Goal: Transaction & Acquisition: Purchase product/service

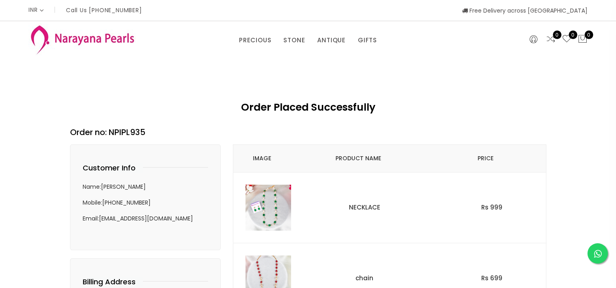
select select "INR"
click at [366, 207] on link "NECKLACE" at bounding box center [364, 207] width 31 height 9
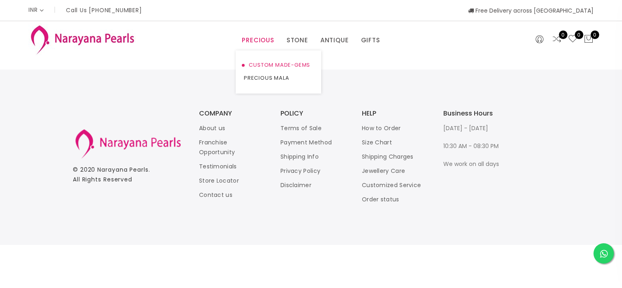
click at [266, 61] on link "CUSTOM MADE-GEMS" at bounding box center [278, 65] width 69 height 13
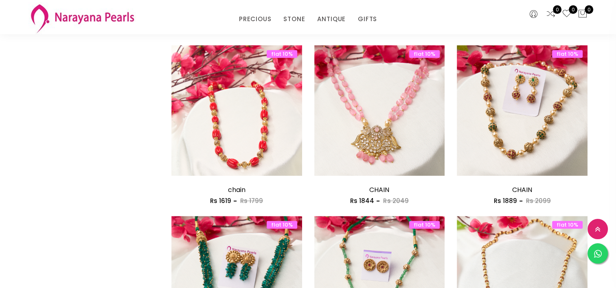
scroll to position [772, 0]
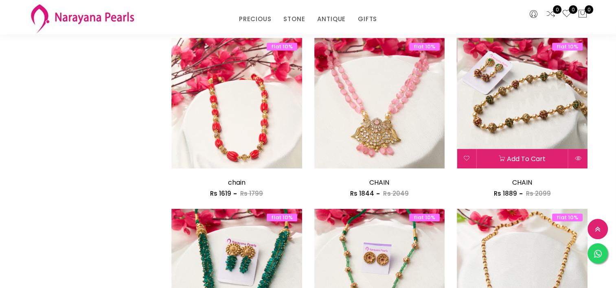
click at [534, 117] on img at bounding box center [522, 103] width 131 height 131
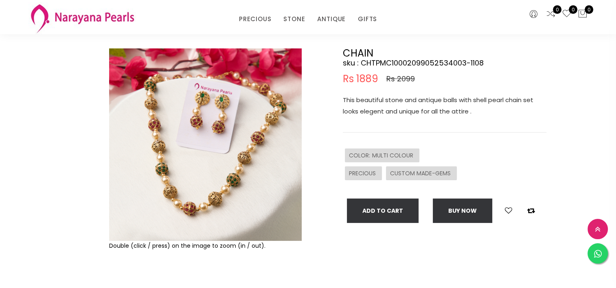
scroll to position [53, 0]
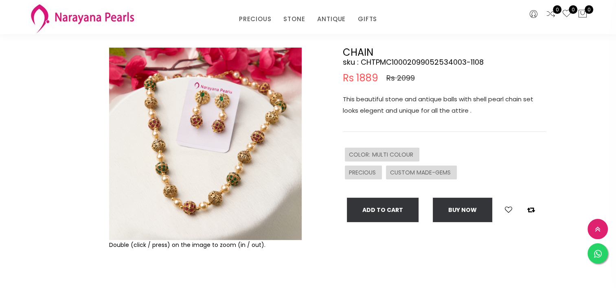
click at [222, 196] on img at bounding box center [205, 144] width 193 height 193
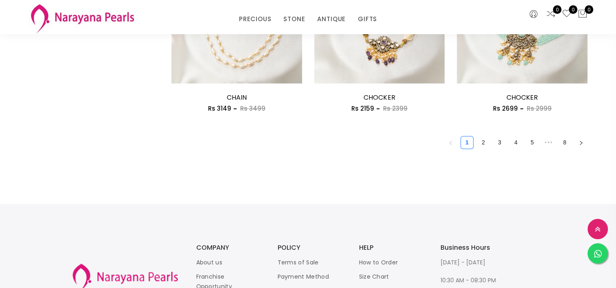
scroll to position [1204, 0]
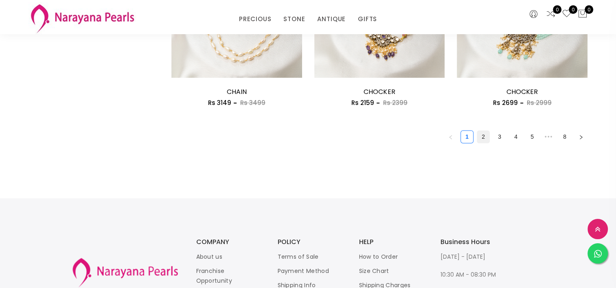
click at [481, 138] on link "2" at bounding box center [483, 137] width 12 height 12
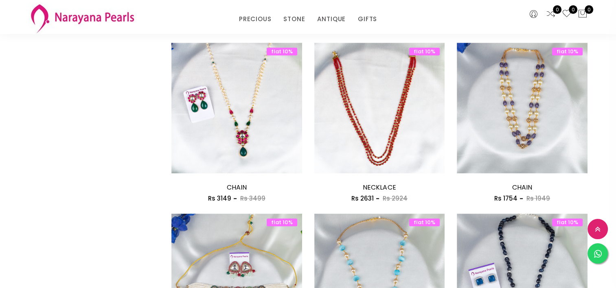
scroll to position [769, 0]
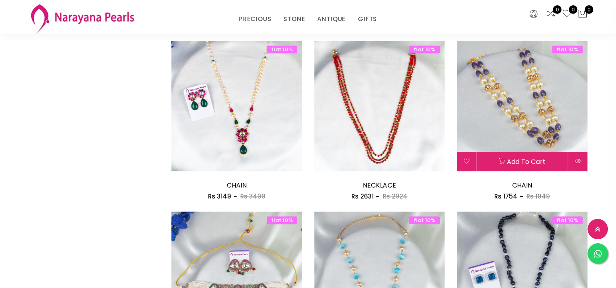
click at [545, 138] on img at bounding box center [522, 106] width 131 height 131
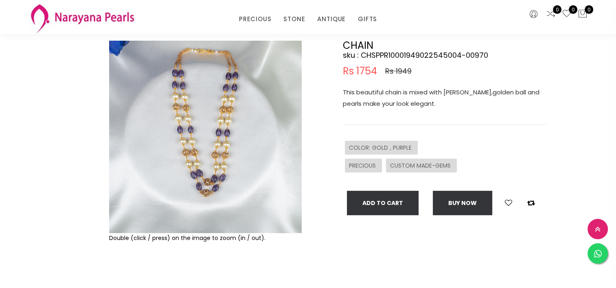
scroll to position [60, 0]
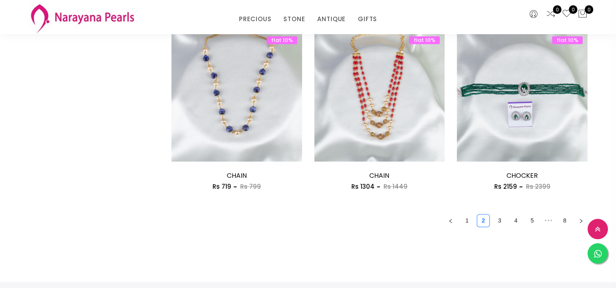
scroll to position [1128, 0]
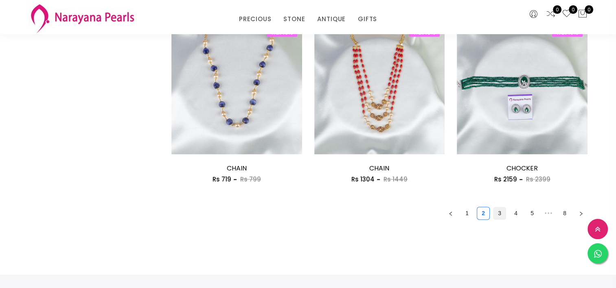
click at [501, 212] on link "3" at bounding box center [499, 213] width 12 height 12
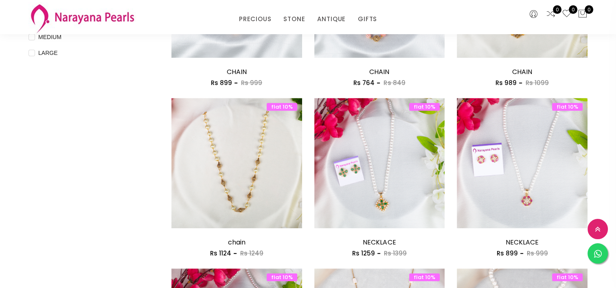
scroll to position [372, 0]
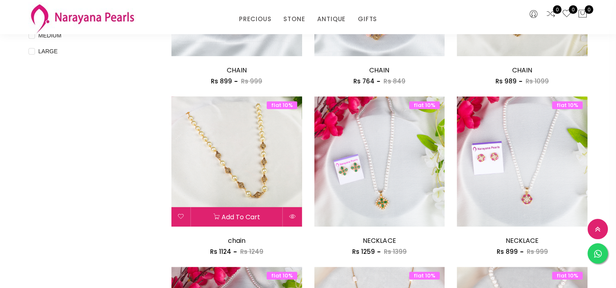
click at [220, 151] on img at bounding box center [236, 161] width 131 height 131
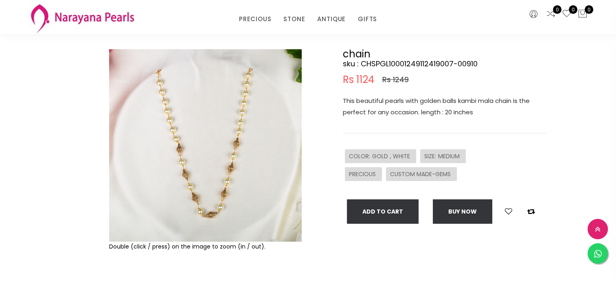
scroll to position [53, 0]
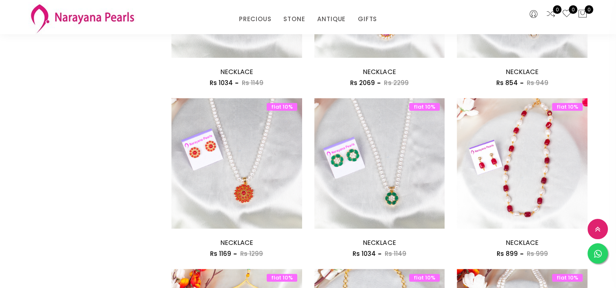
scroll to position [891, 0]
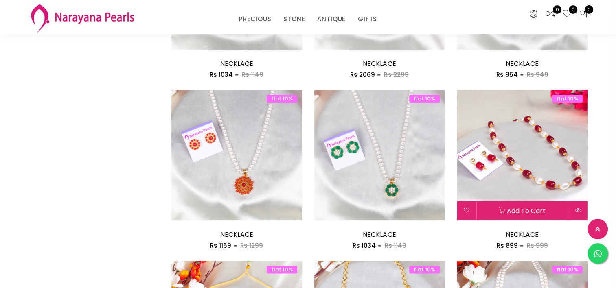
click at [538, 152] on img at bounding box center [522, 155] width 131 height 131
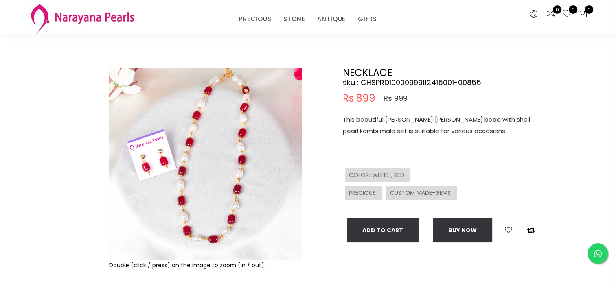
scroll to position [33, 0]
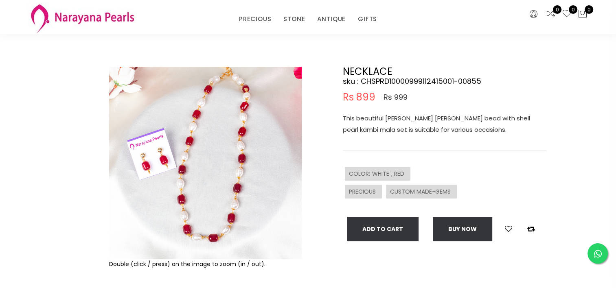
click at [221, 163] on img at bounding box center [205, 163] width 193 height 193
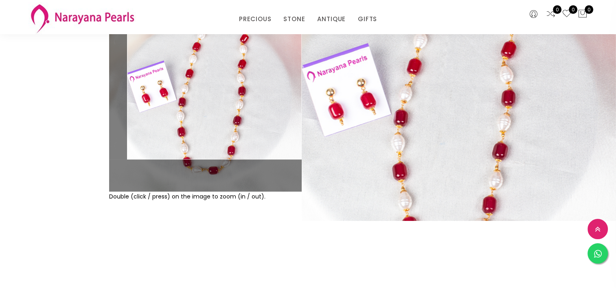
scroll to position [130, 0]
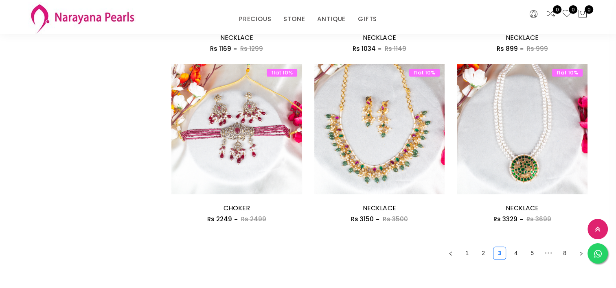
scroll to position [1099, 0]
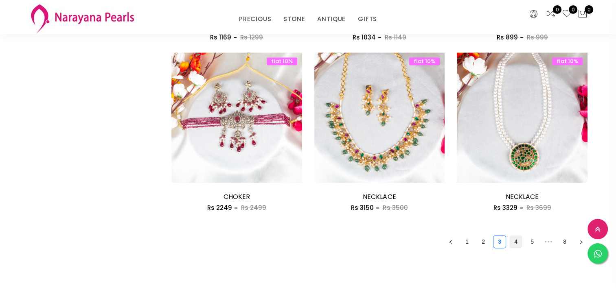
click at [517, 241] on link "4" at bounding box center [516, 242] width 12 height 12
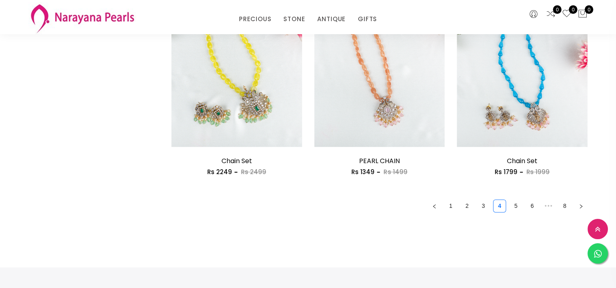
scroll to position [1136, 0]
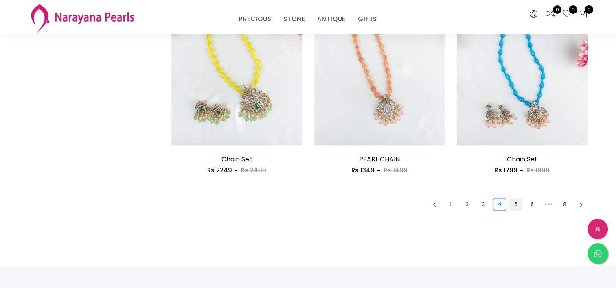
click at [515, 205] on link "5" at bounding box center [516, 204] width 12 height 12
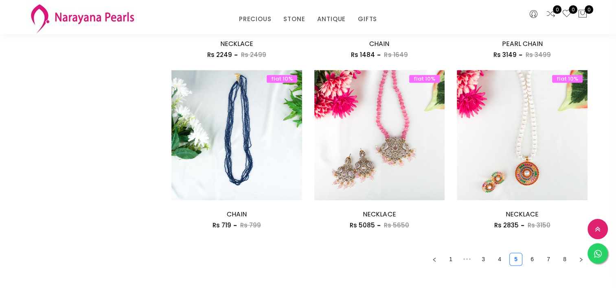
scroll to position [1166, 0]
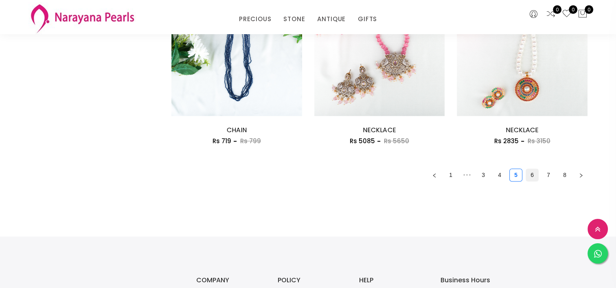
click at [533, 174] on link "6" at bounding box center [532, 175] width 12 height 12
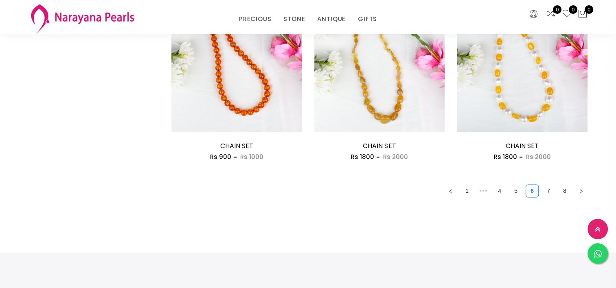
scroll to position [1207, 0]
